Goal: Task Accomplishment & Management: Use online tool/utility

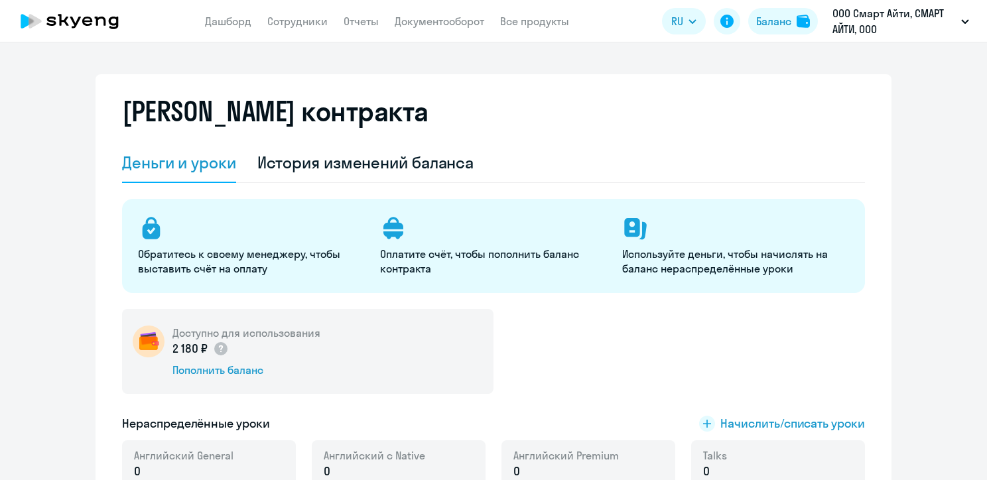
select select "english_adult_not_native_speaker"
click at [305, 25] on link "Сотрудники" at bounding box center [297, 21] width 60 height 13
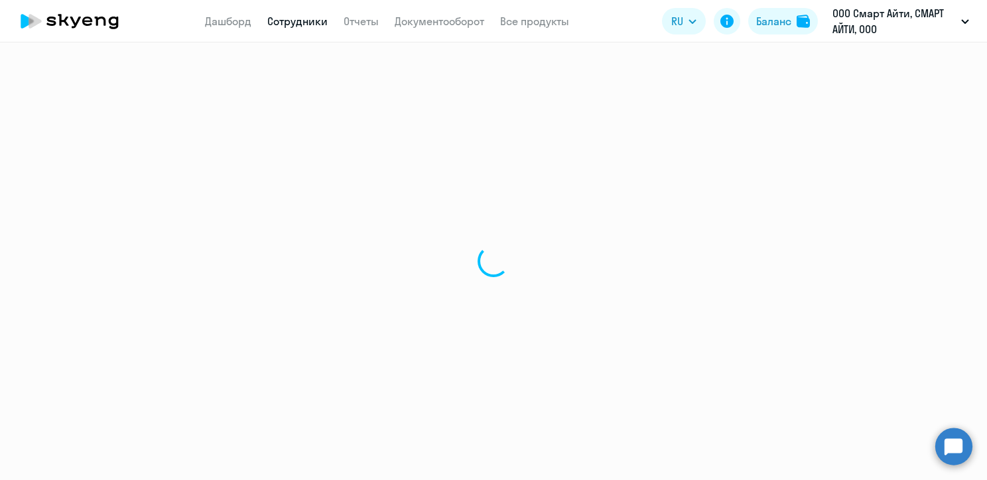
select select "30"
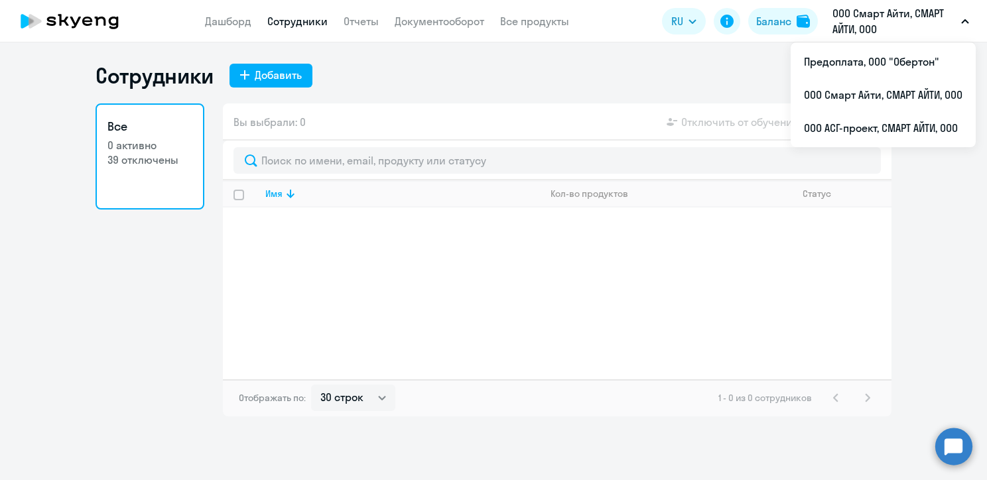
click at [846, 16] on p "ООО Смарт Айти, СМАРТ АЙТИ, ООО" at bounding box center [894, 21] width 123 height 32
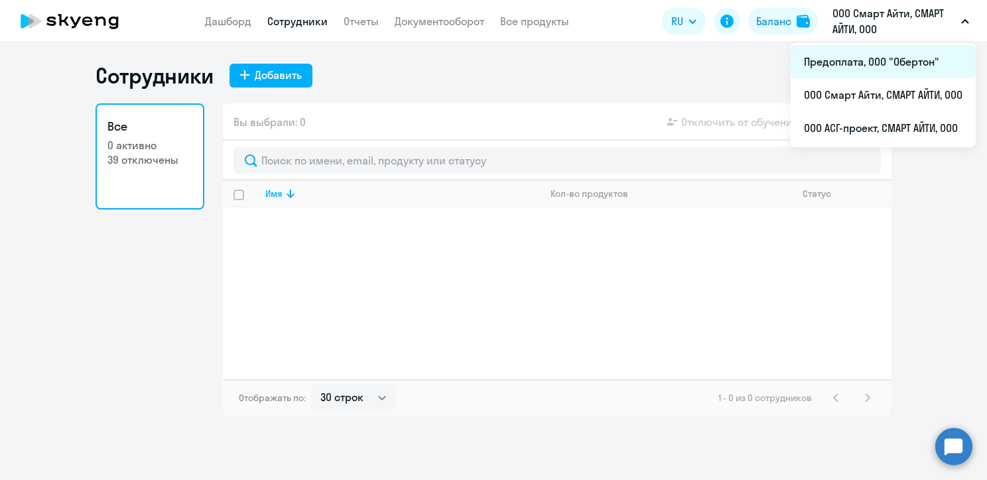
click at [862, 56] on li "Предоплата, ООО "Обертон"" at bounding box center [883, 61] width 185 height 33
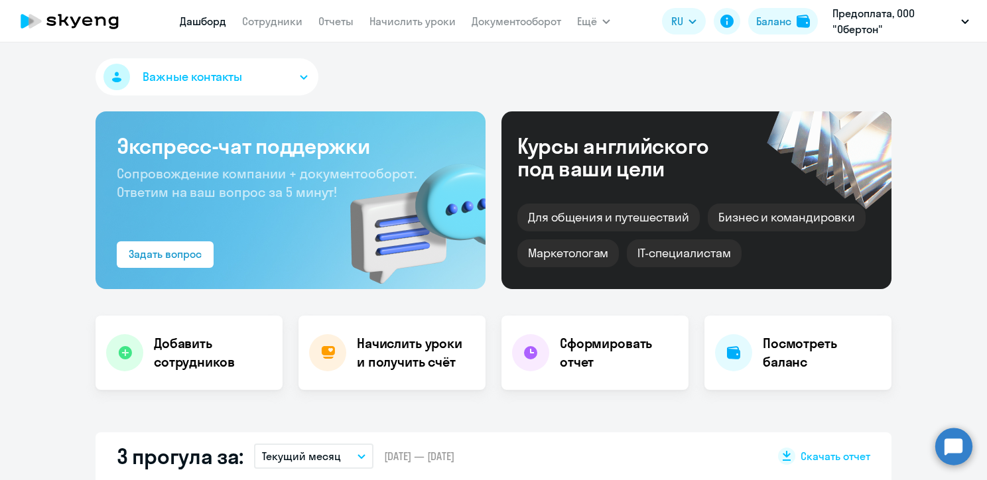
click at [261, 29] on app-menu-item-link "Сотрудники" at bounding box center [272, 21] width 60 height 17
select select "30"
click at [273, 21] on link "Сотрудники" at bounding box center [272, 21] width 60 height 13
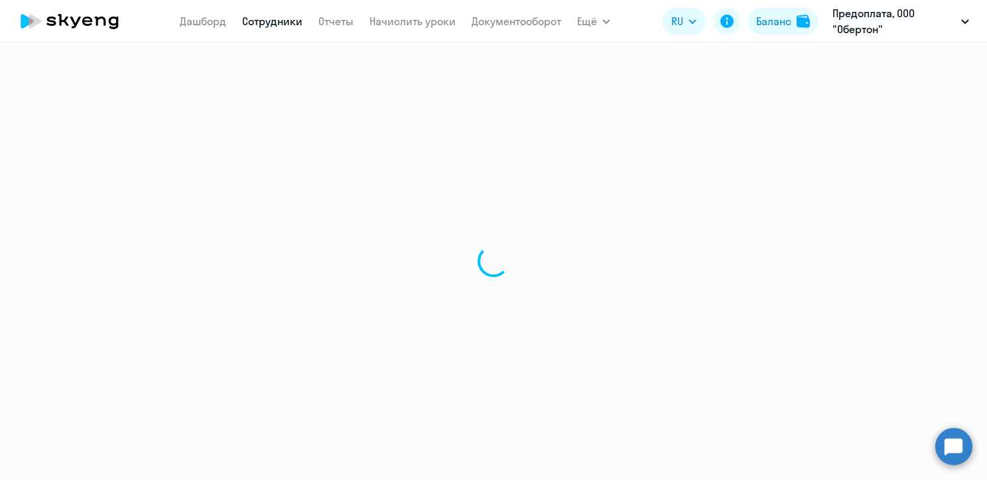
select select "30"
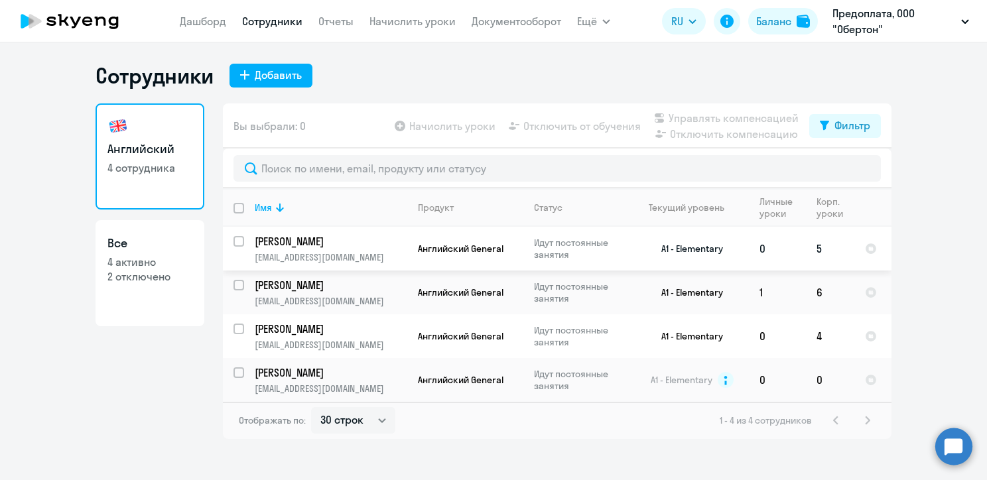
click at [797, 248] on td "0" at bounding box center [777, 249] width 57 height 44
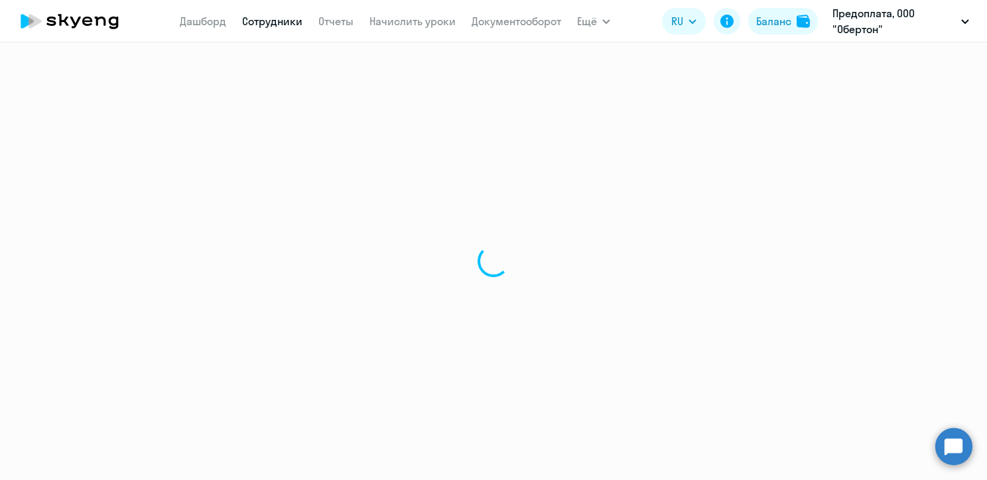
select select "english"
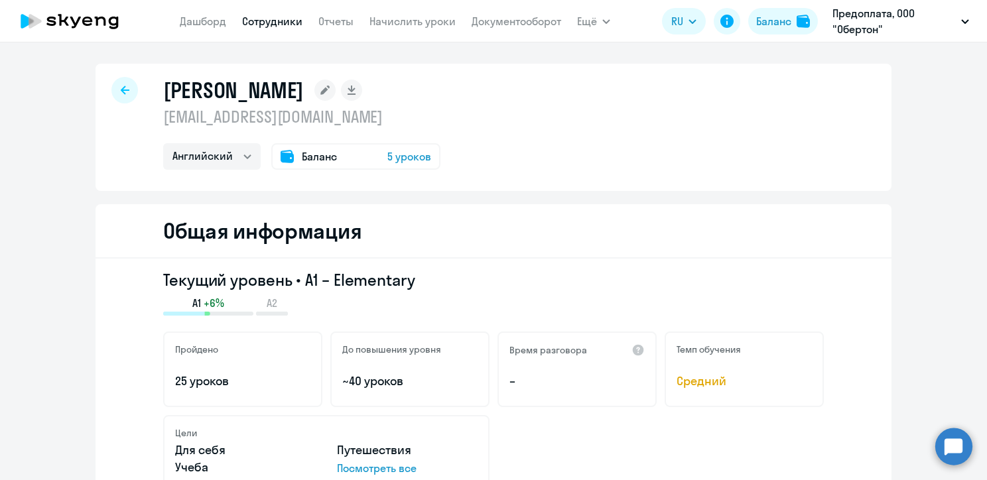
select select "30"
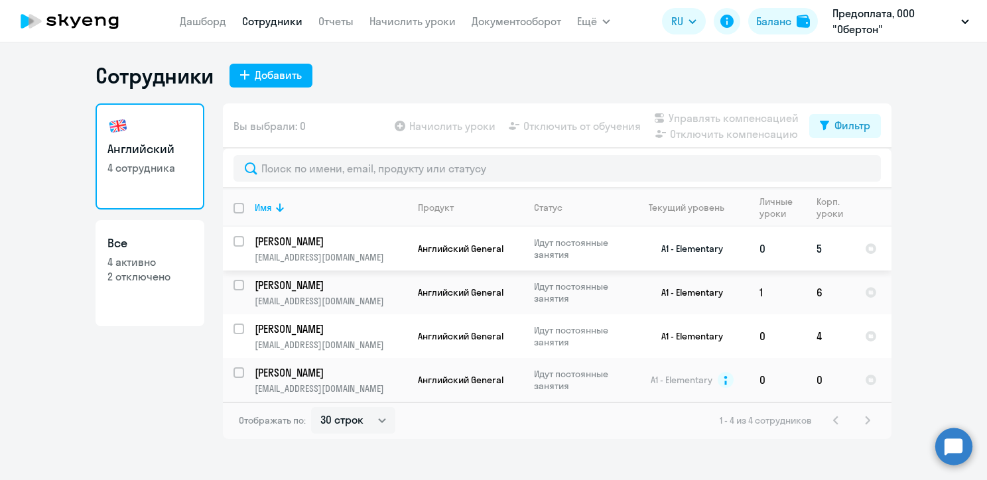
click at [237, 239] on input "select row 39792783" at bounding box center [247, 249] width 27 height 27
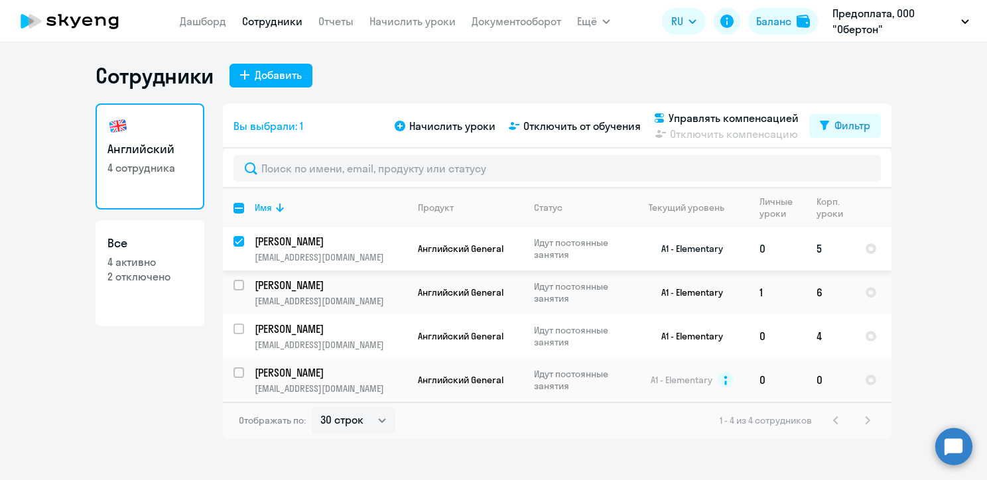
click at [237, 243] on input "deselect row 39792783" at bounding box center [247, 249] width 27 height 27
checkbox input "false"
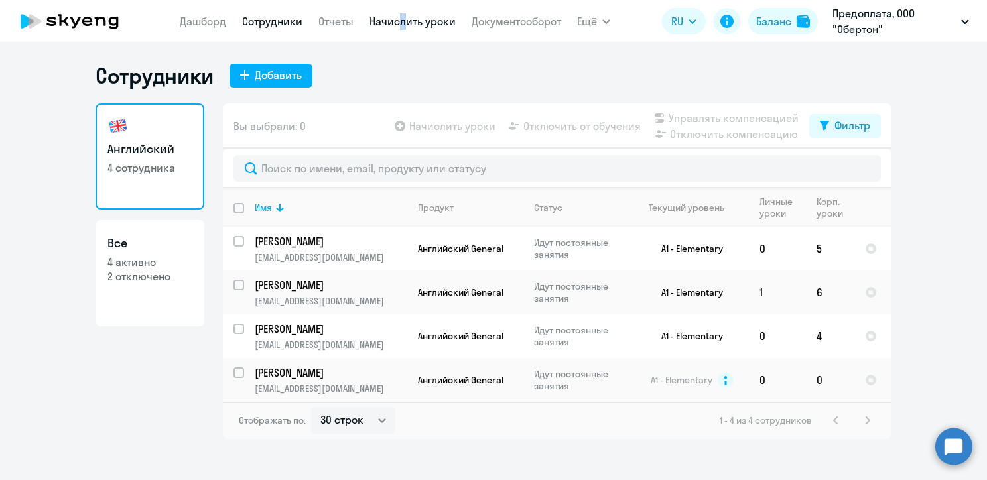
click at [396, 17] on nav "[PERSON_NAME] Отчеты Начислить уроки Документооборот" at bounding box center [370, 21] width 381 height 27
click at [396, 17] on link "Начислить уроки" at bounding box center [412, 21] width 86 height 13
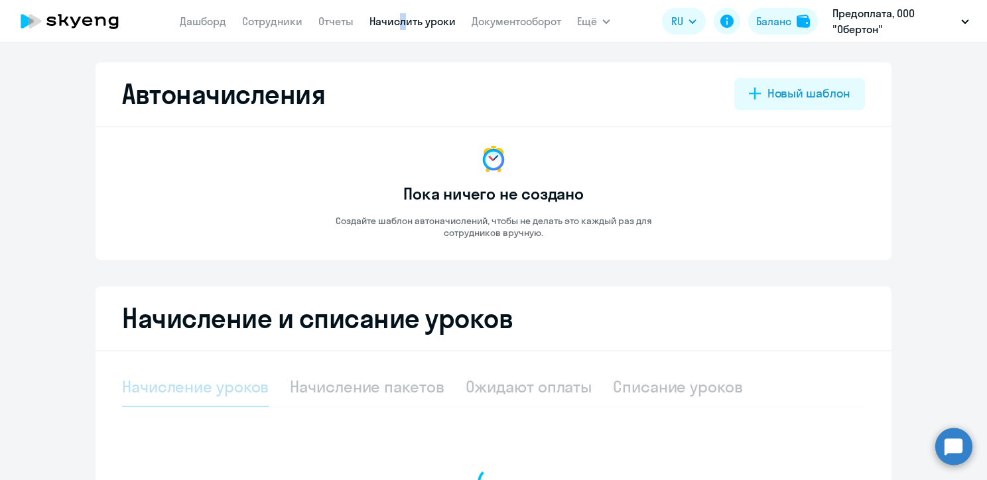
select select "10"
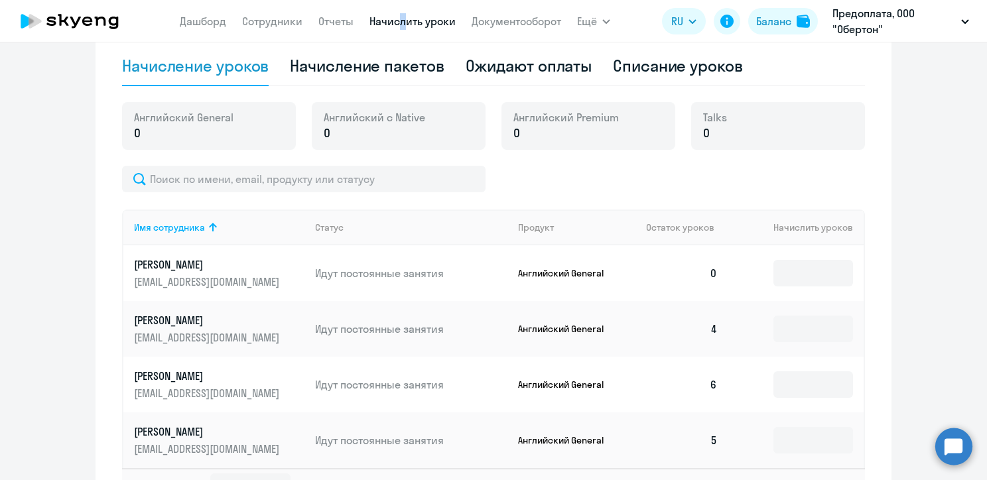
scroll to position [326, 0]
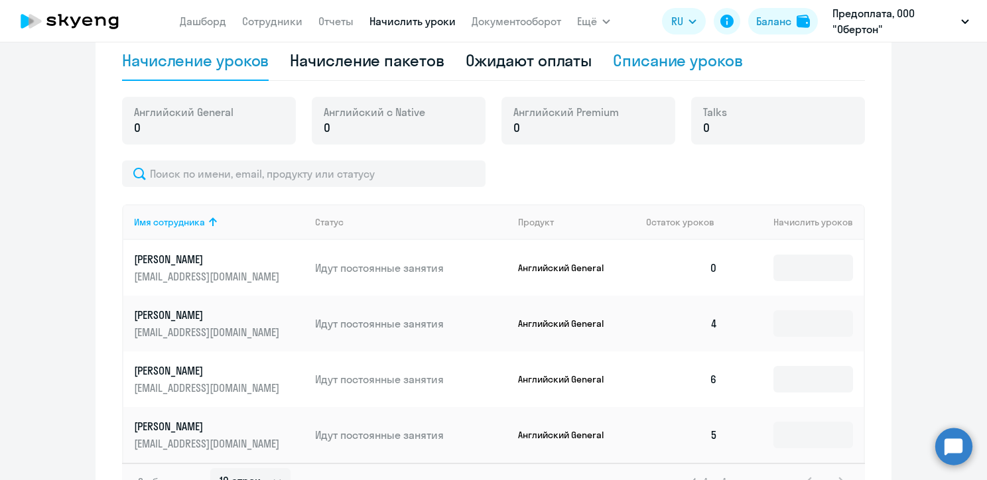
click at [695, 55] on div "Списание уроков" at bounding box center [678, 60] width 130 height 21
select select "10"
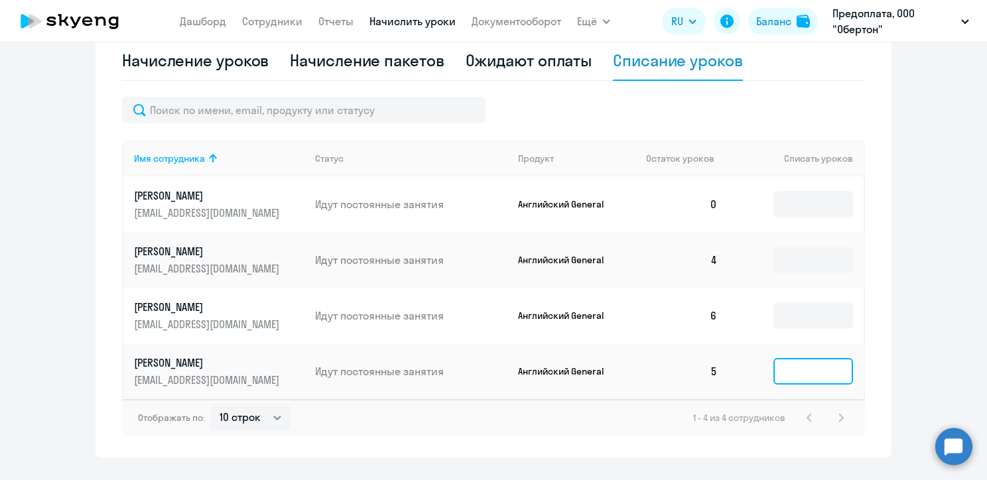
click at [790, 385] on input at bounding box center [813, 371] width 80 height 27
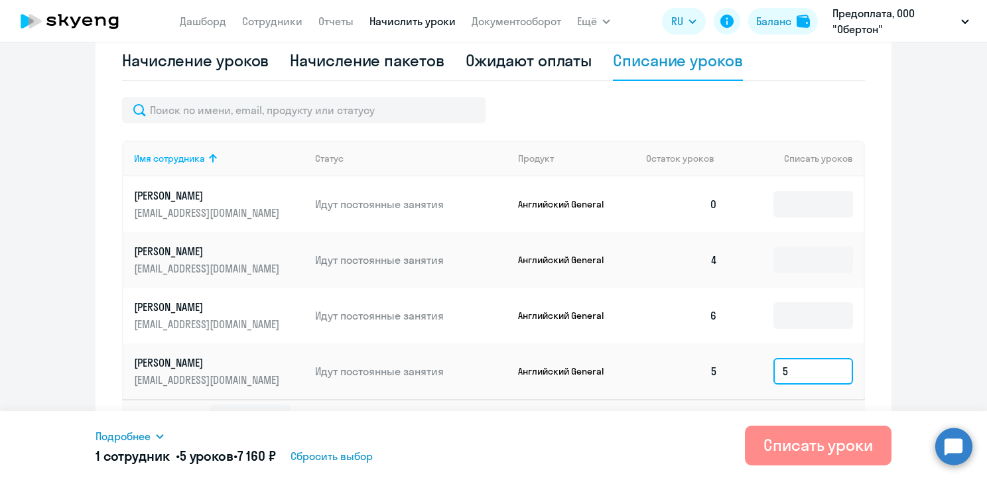
type input "5"
click at [808, 438] on div "Списать уроки" at bounding box center [818, 444] width 109 height 21
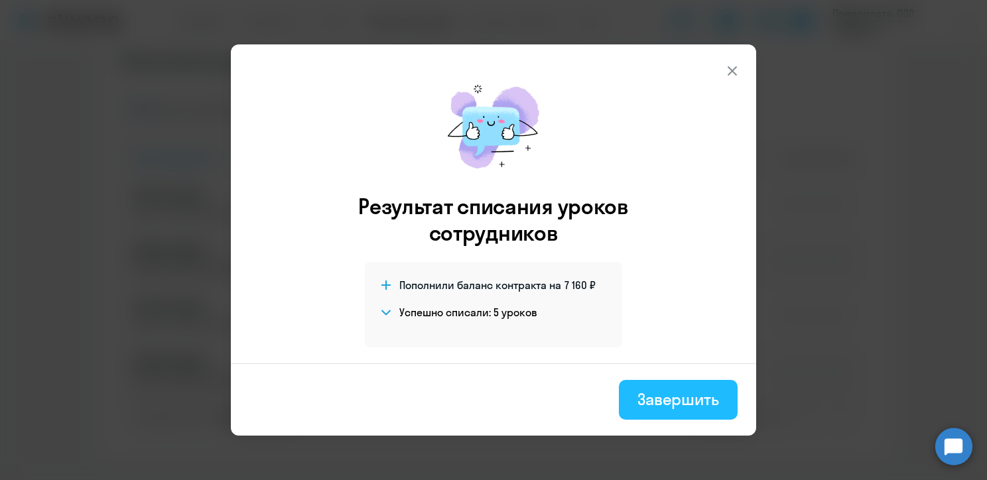
click at [661, 389] on div "Завершить" at bounding box center [678, 399] width 82 height 21
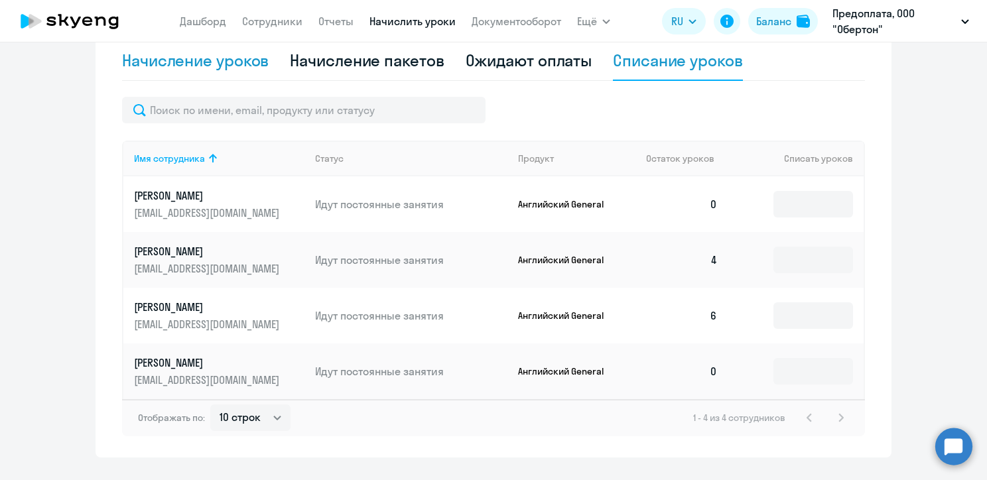
click at [229, 68] on div "Начисление уроков" at bounding box center [195, 60] width 147 height 21
select select "10"
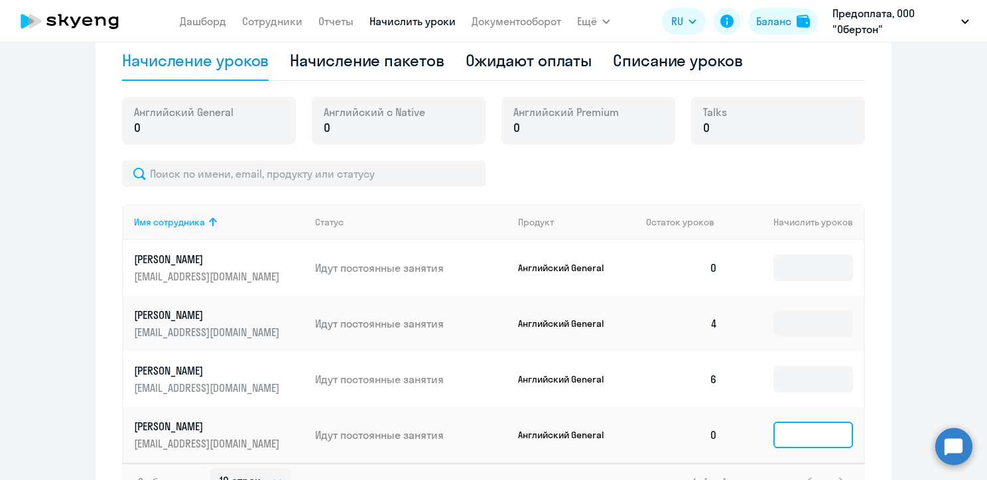
click at [801, 448] on input at bounding box center [813, 435] width 80 height 27
click at [801, 270] on input at bounding box center [813, 268] width 80 height 27
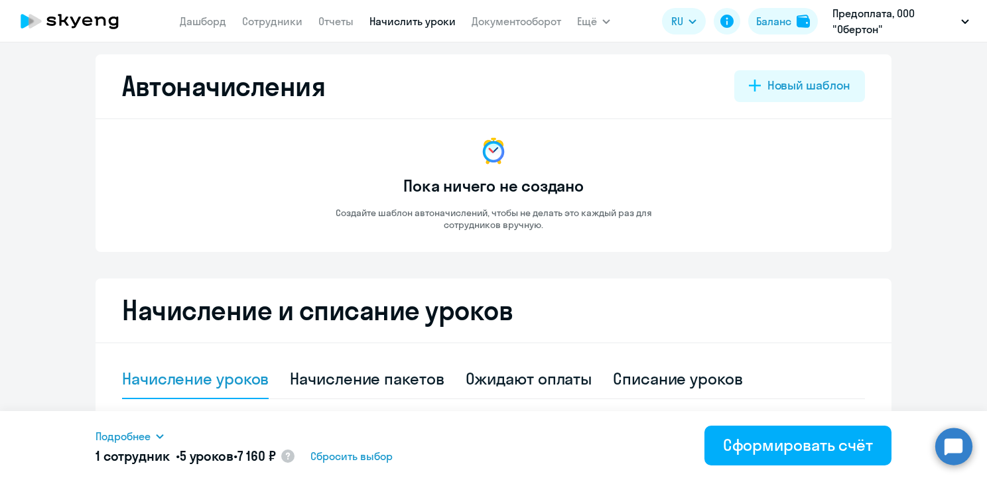
scroll to position [0, 0]
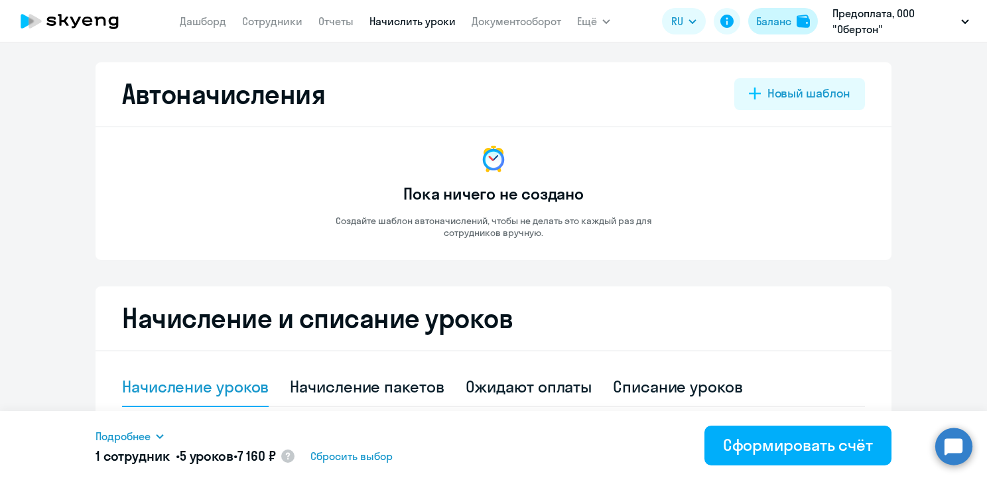
type input "5"
click at [785, 32] on button "Баланс" at bounding box center [783, 21] width 70 height 27
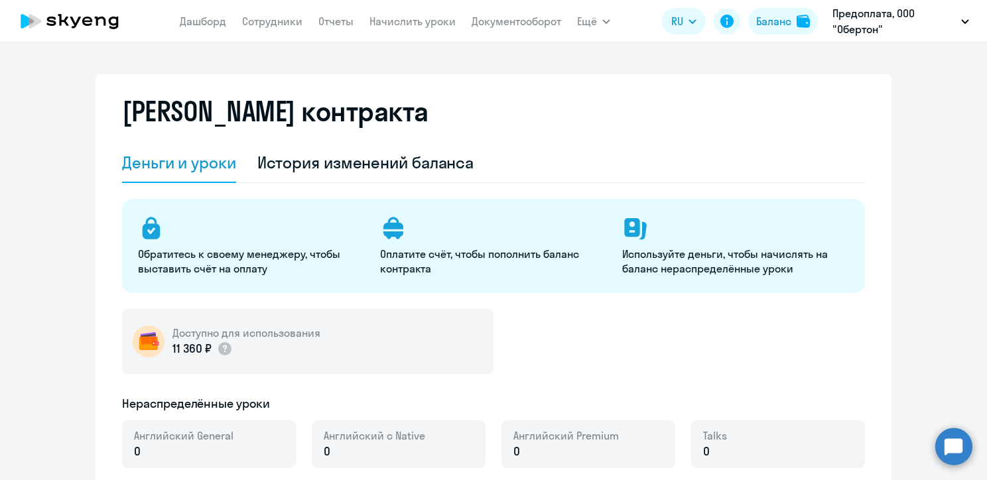
select select "english_adult_not_native_speaker"
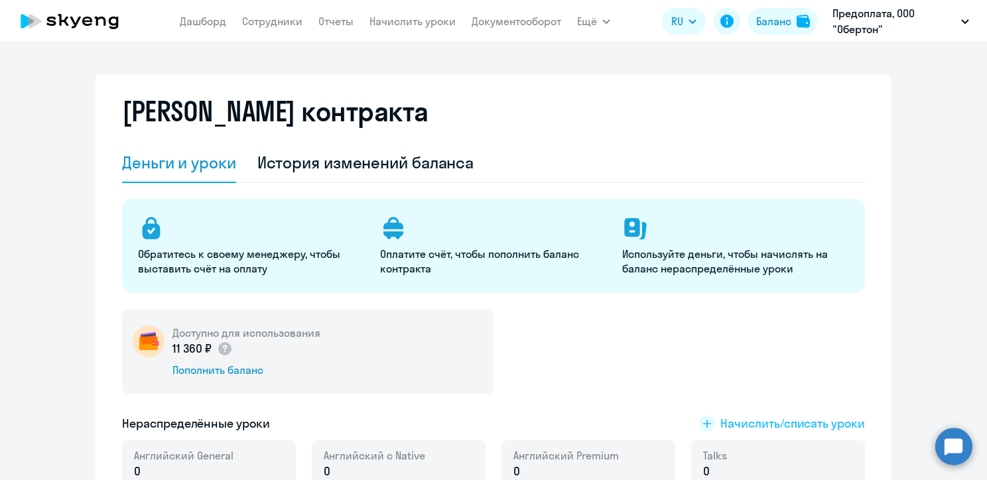
click at [762, 417] on span "Начислить/списать уроки" at bounding box center [792, 423] width 145 height 17
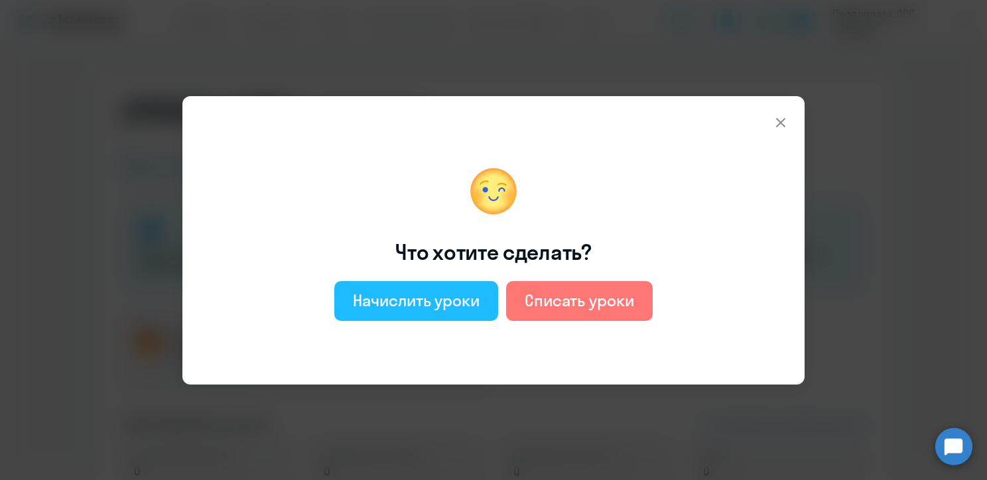
click at [433, 304] on div "Начислить уроки" at bounding box center [416, 300] width 127 height 21
select select "english_adult_not_native_speaker"
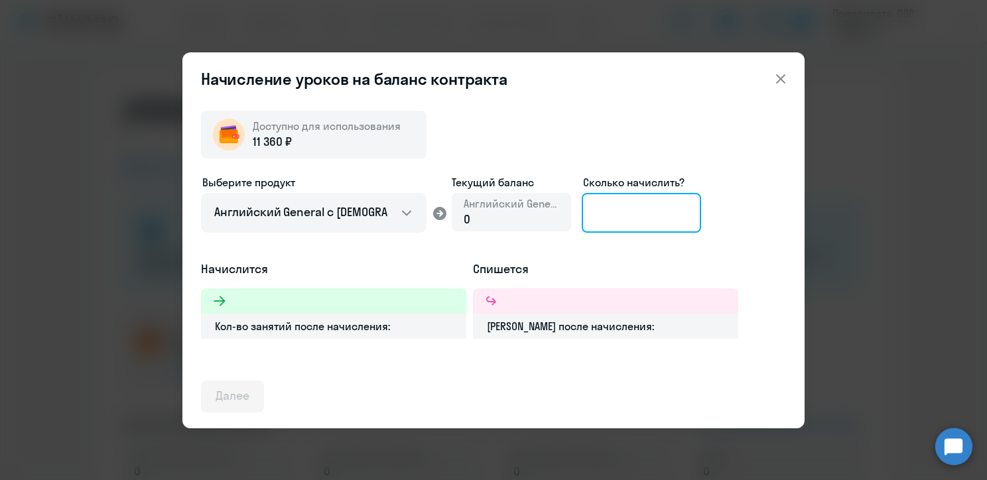
click at [665, 196] on input at bounding box center [641, 213] width 119 height 40
type input "5"
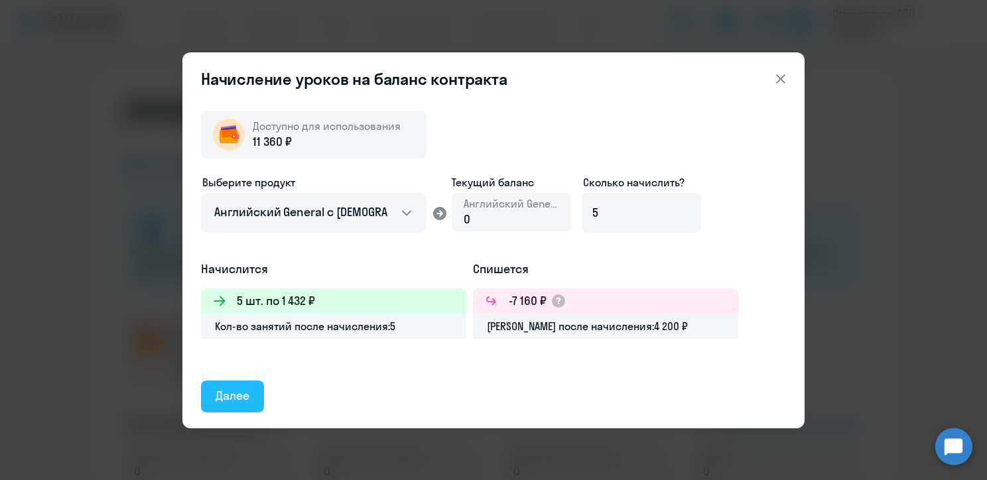
click at [234, 395] on div "Далее" at bounding box center [233, 395] width 34 height 17
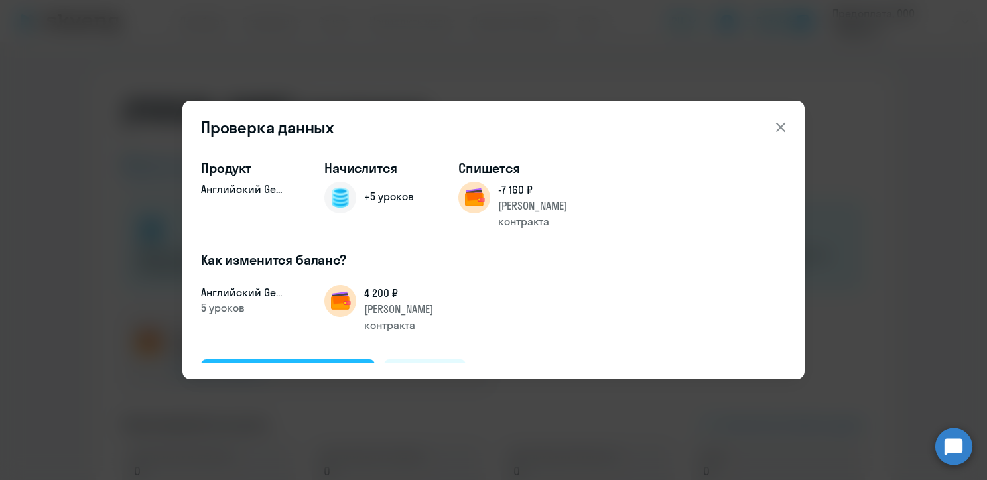
click at [318, 366] on div "Подтвердить и начислить" at bounding box center [288, 374] width 145 height 17
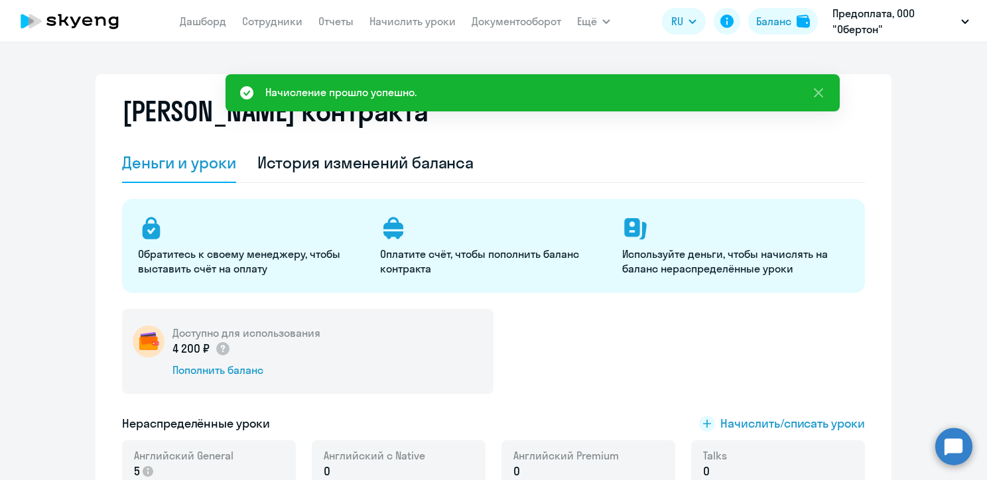
click at [266, 29] on app-menu-item-link "Сотрудники" at bounding box center [272, 21] width 60 height 17
click at [270, 25] on link "Сотрудники" at bounding box center [272, 21] width 60 height 13
select select "30"
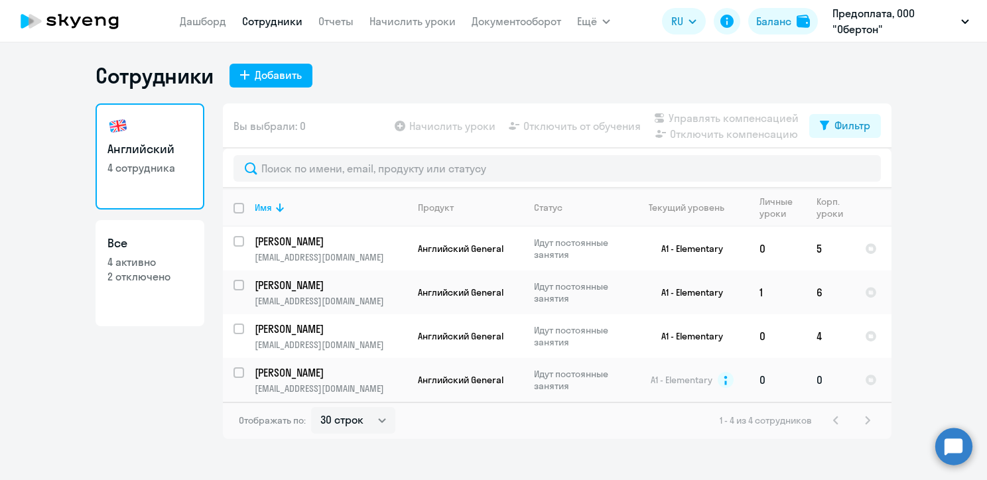
click at [239, 370] on input "select row 6578751" at bounding box center [247, 380] width 27 height 27
checkbox input "true"
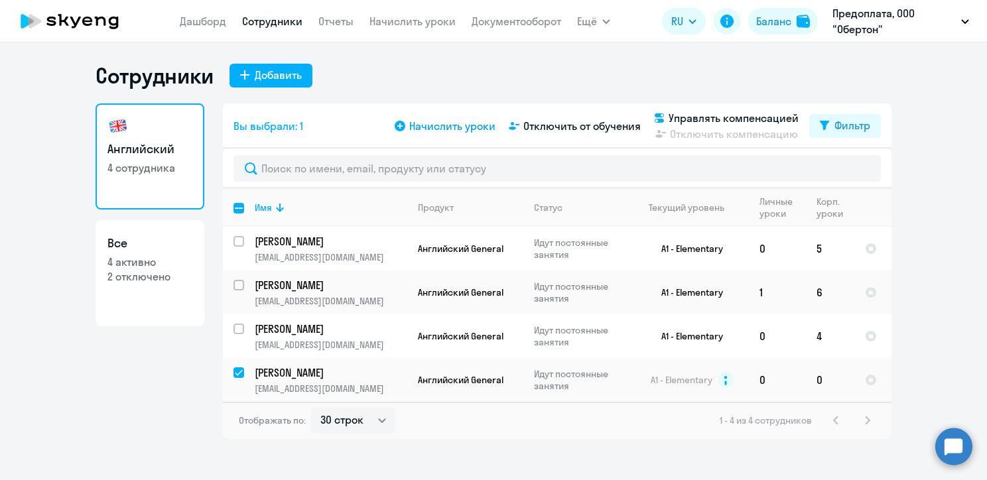
click at [454, 130] on span "Начислить уроки" at bounding box center [452, 126] width 86 height 16
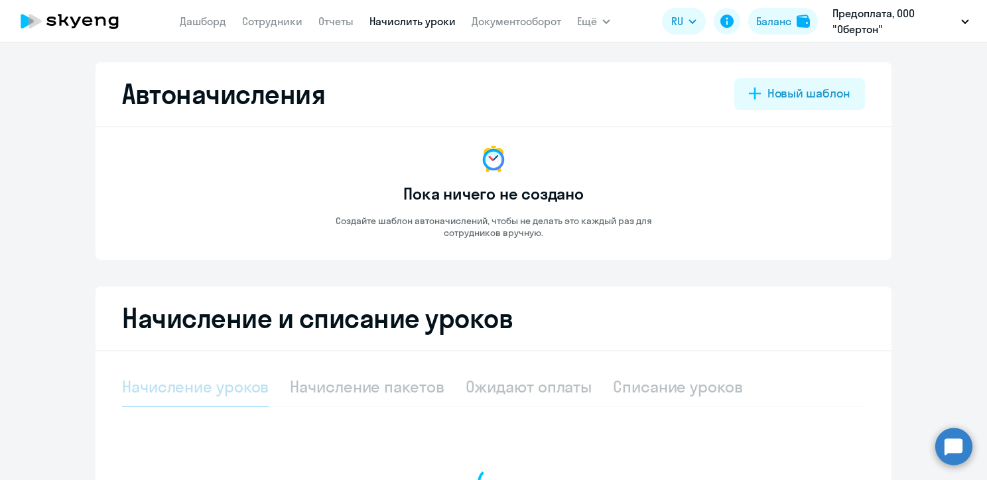
select select "10"
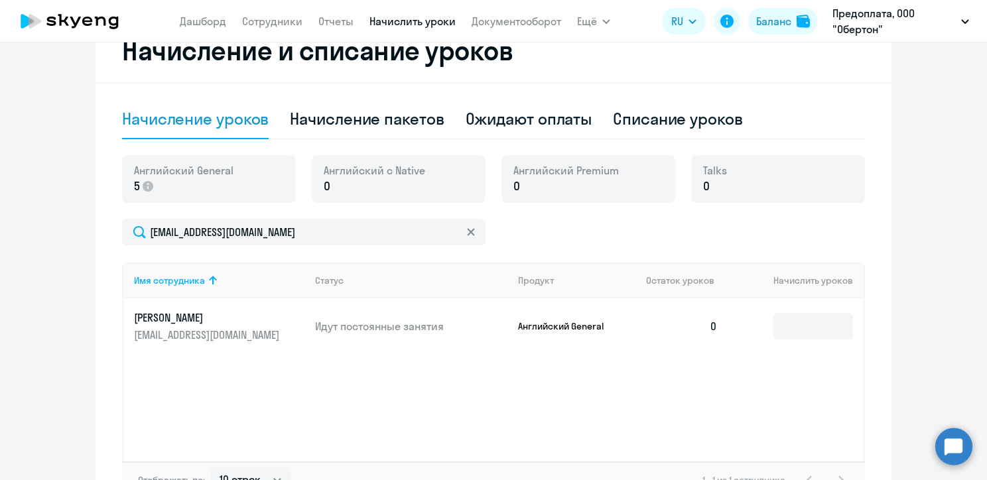
scroll to position [361, 0]
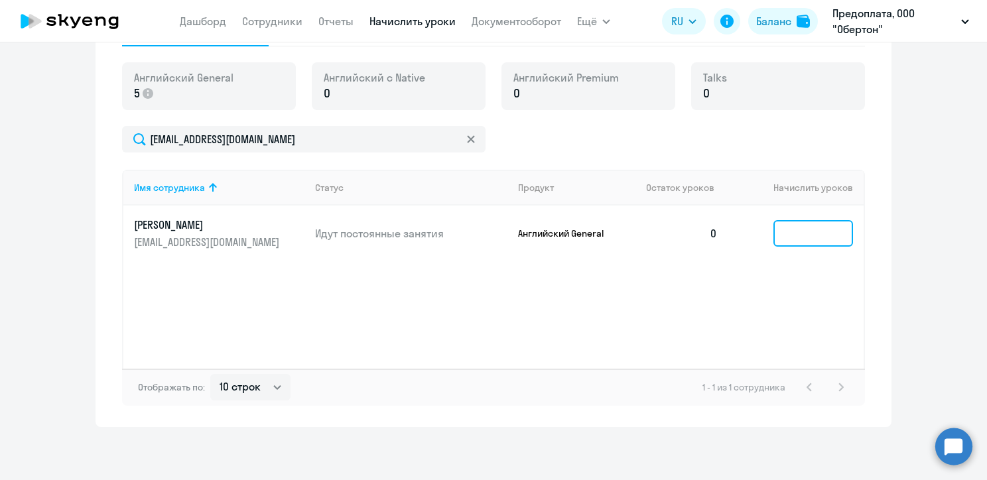
click at [812, 230] on input at bounding box center [813, 233] width 80 height 27
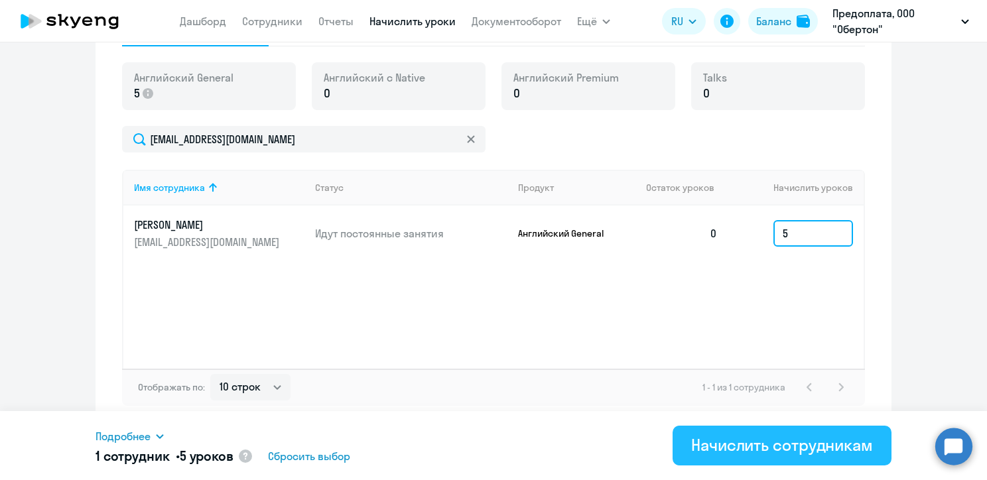
type input "5"
click at [742, 458] on button "Начислить сотрудникам" at bounding box center [782, 446] width 219 height 40
